Goal: Navigation & Orientation: Find specific page/section

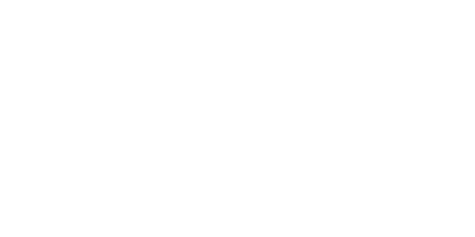
drag, startPoint x: 67, startPoint y: 103, endPoint x: 352, endPoint y: 178, distance: 294.6
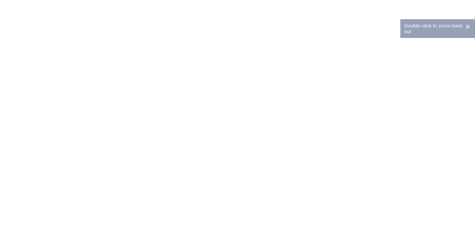
drag, startPoint x: 122, startPoint y: 110, endPoint x: 374, endPoint y: 171, distance: 259.8
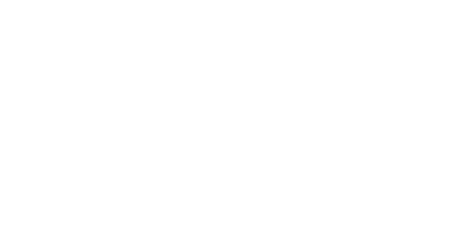
drag, startPoint x: 107, startPoint y: 122, endPoint x: 358, endPoint y: 184, distance: 258.6
drag, startPoint x: 161, startPoint y: 118, endPoint x: 324, endPoint y: 163, distance: 169.3
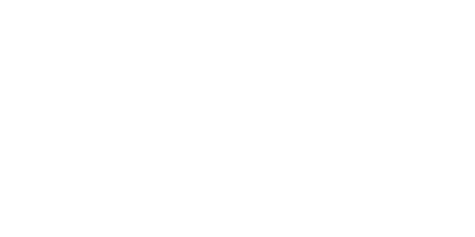
drag, startPoint x: 360, startPoint y: 127, endPoint x: 360, endPoint y: 141, distance: 14.3
